Goal: Find specific fact: Find specific fact

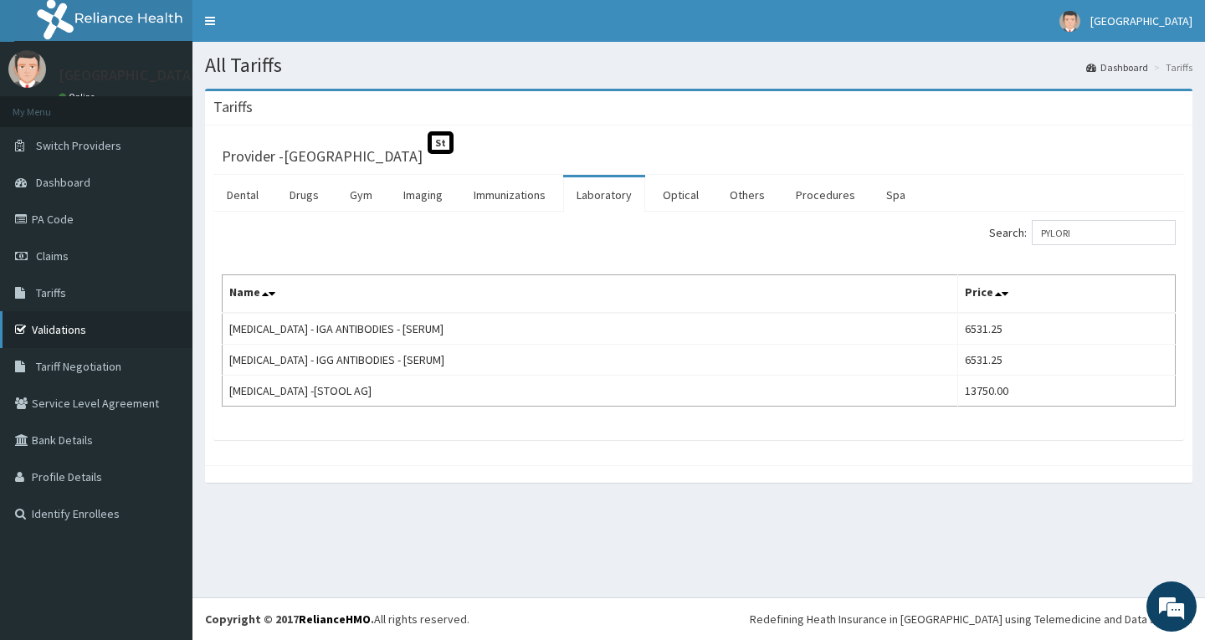
click at [49, 333] on link "Validations" at bounding box center [96, 329] width 192 height 37
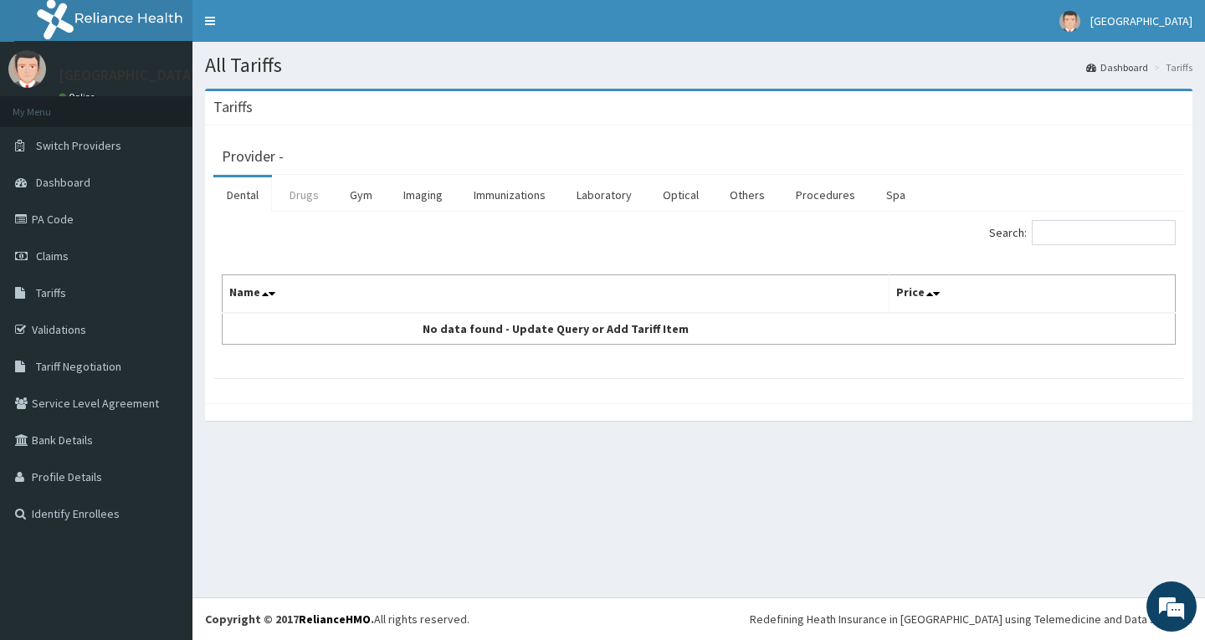
click at [302, 195] on link "Drugs" at bounding box center [304, 194] width 56 height 35
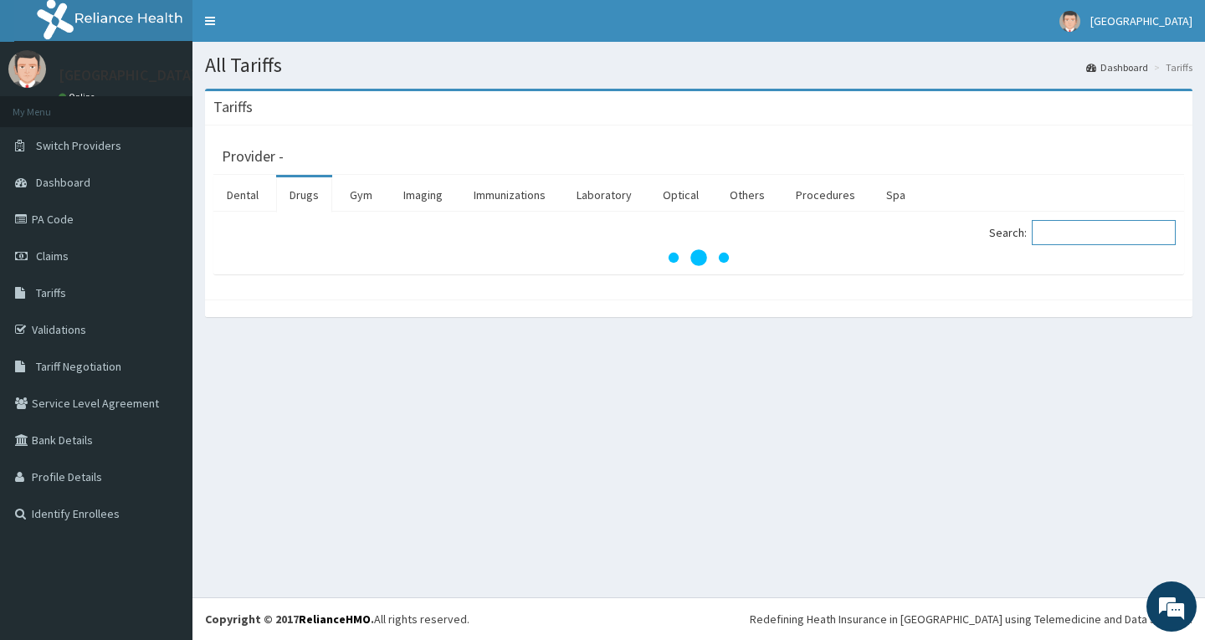
click at [1082, 238] on input "Search:" at bounding box center [1104, 232] width 144 height 25
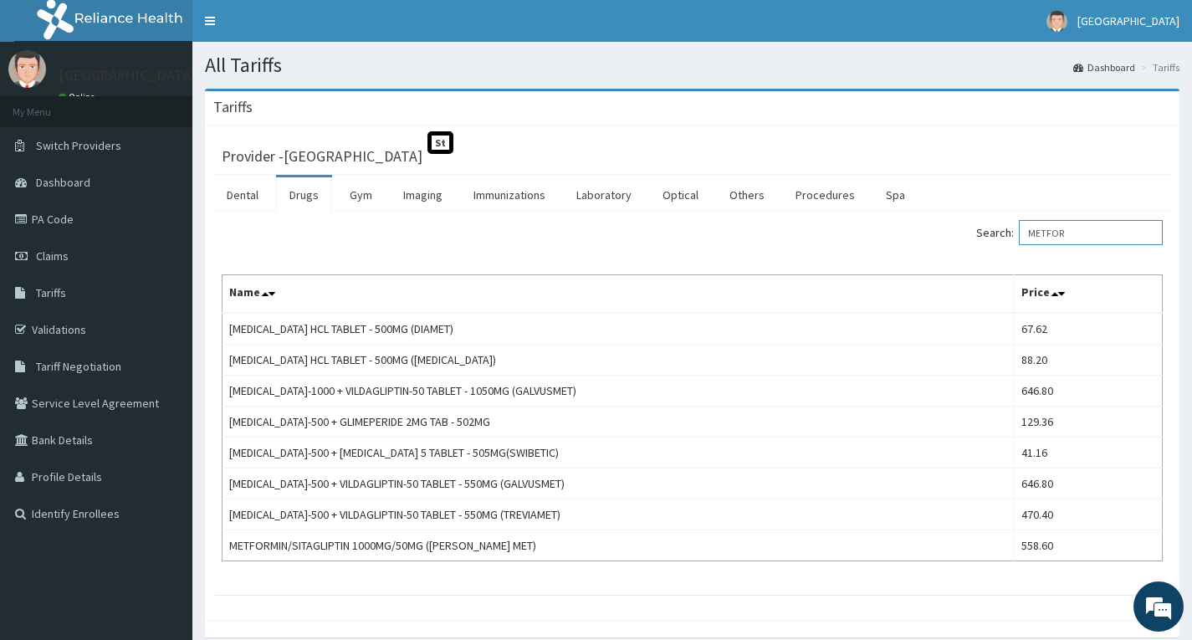
drag, startPoint x: 1093, startPoint y: 236, endPoint x: 981, endPoint y: 244, distance: 112.4
click at [981, 244] on div "Search: METFOR" at bounding box center [934, 234] width 458 height 29
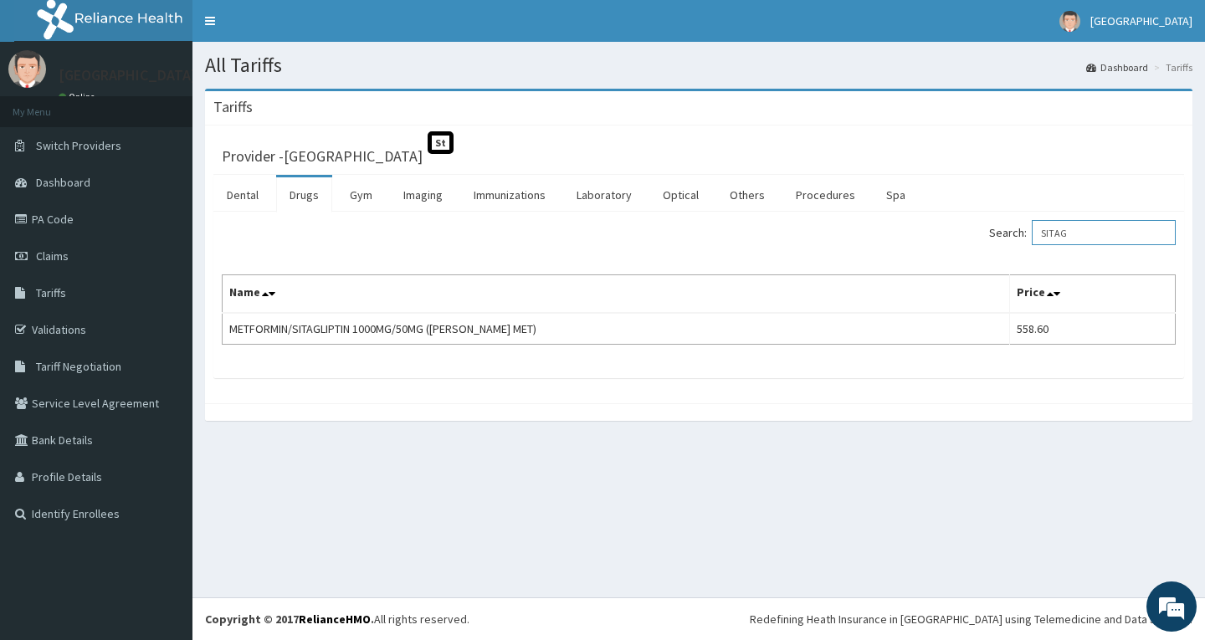
drag, startPoint x: 1081, startPoint y: 234, endPoint x: 933, endPoint y: 237, distance: 148.1
click at [933, 237] on div "Search: SITAG" at bounding box center [943, 234] width 464 height 29
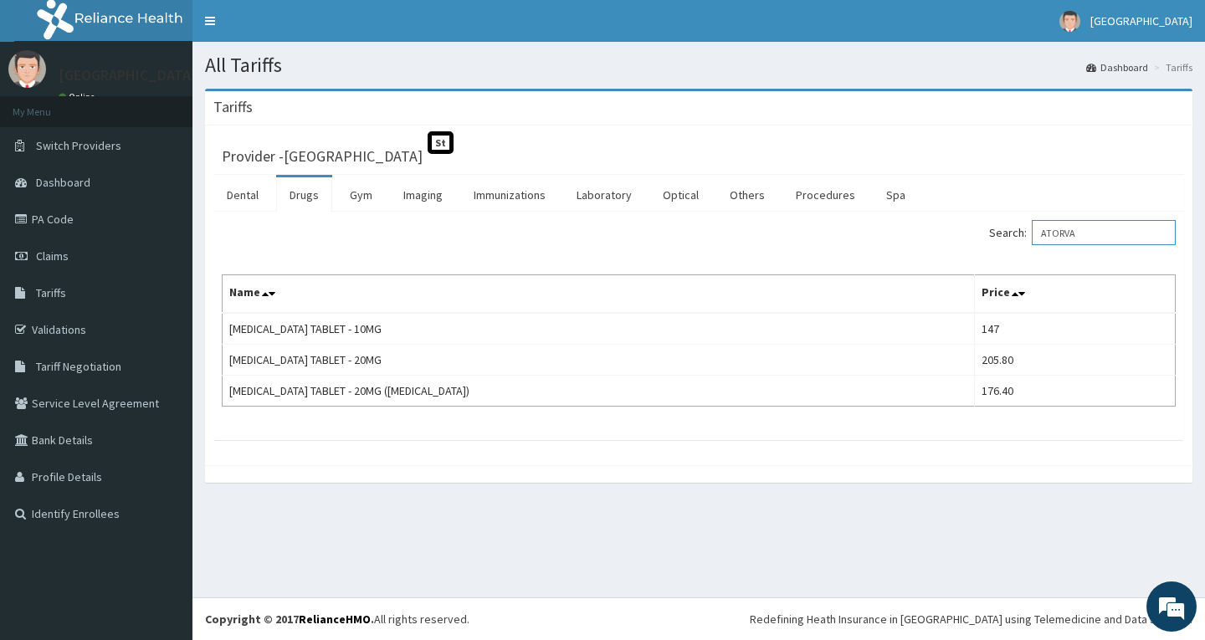
type input "ATORVA"
click at [86, 336] on link "Validations" at bounding box center [96, 329] width 192 height 37
